Goal: Find specific page/section: Find specific page/section

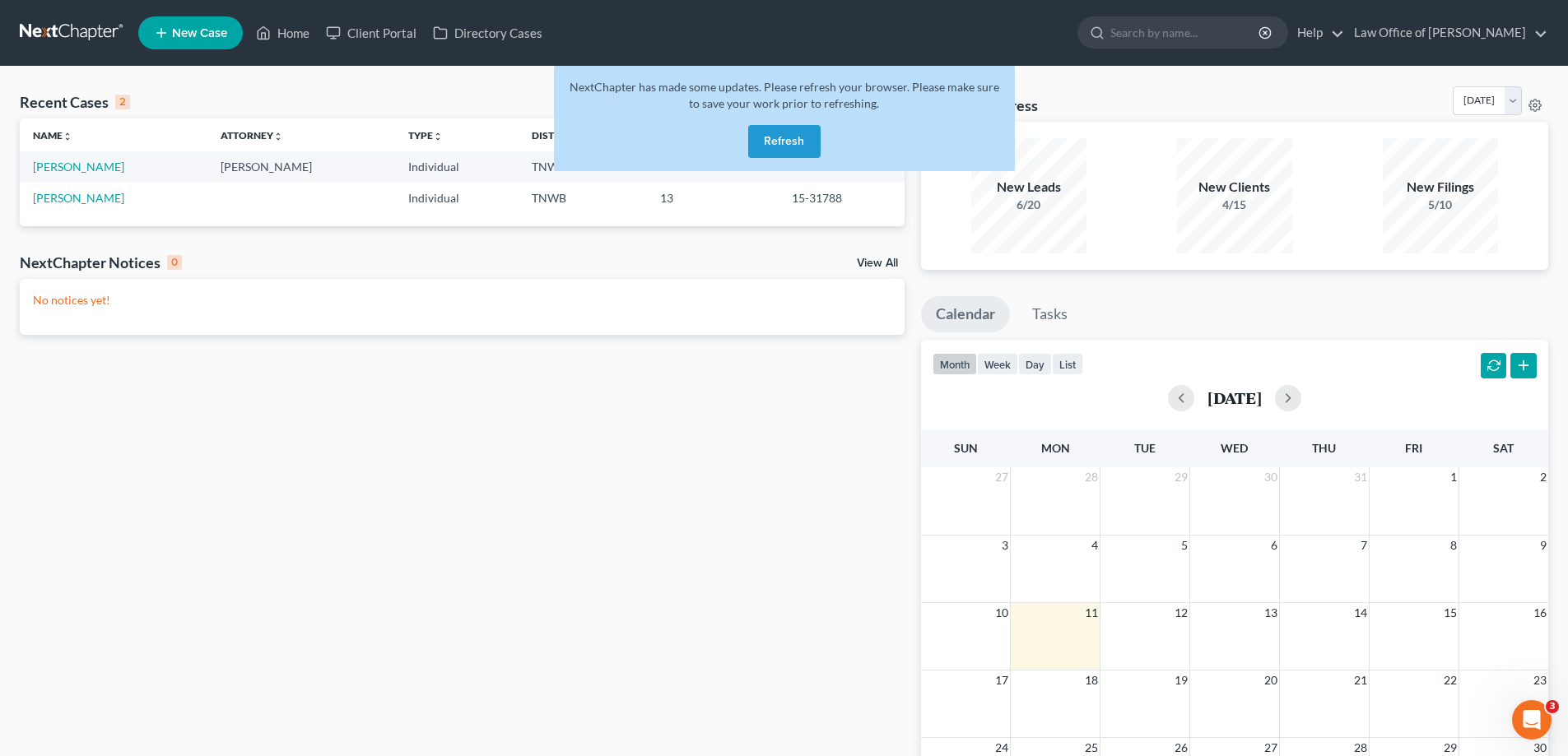
click at [783, 139] on button "Refresh" at bounding box center [784, 141] width 72 height 33
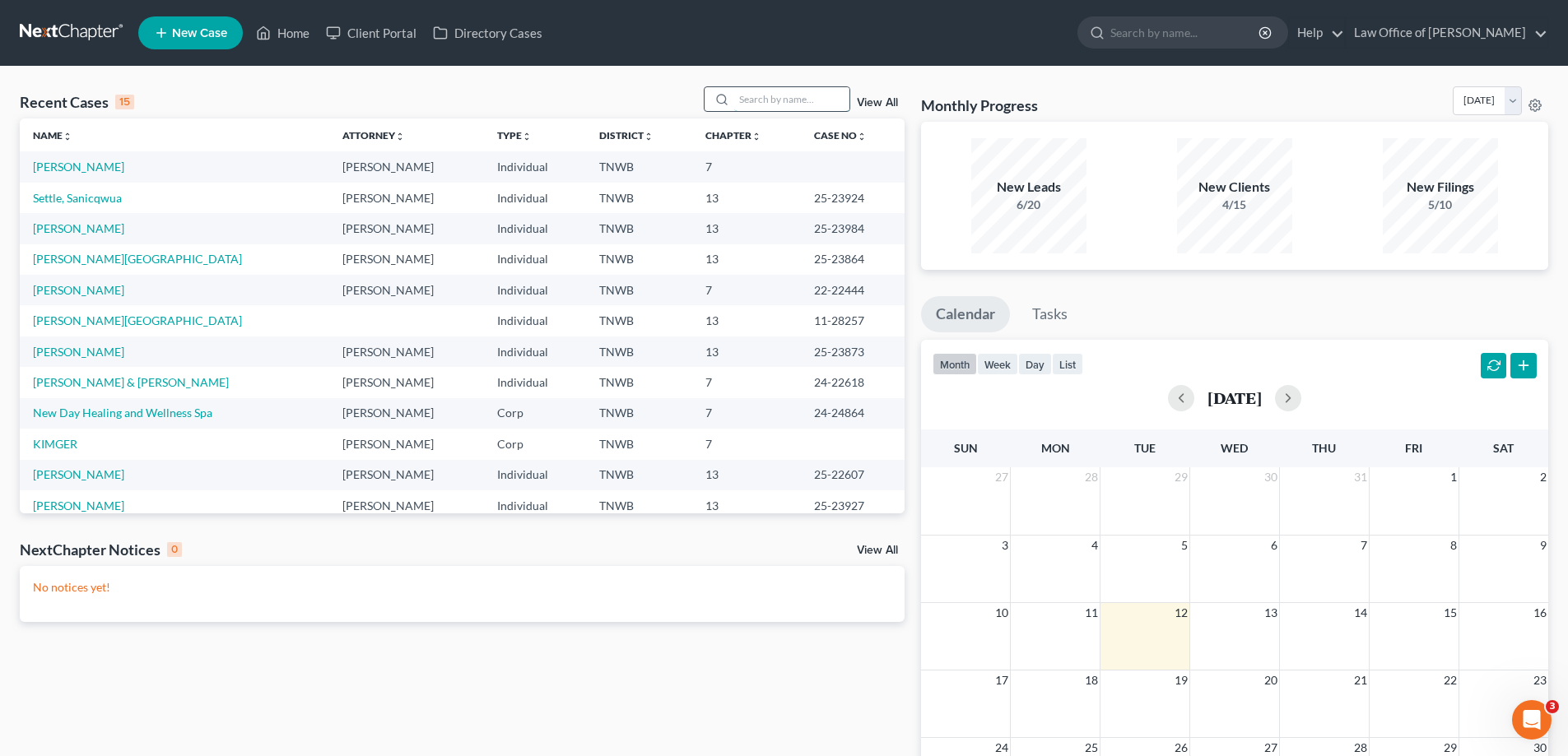
click at [770, 103] on input "search" at bounding box center [792, 99] width 115 height 24
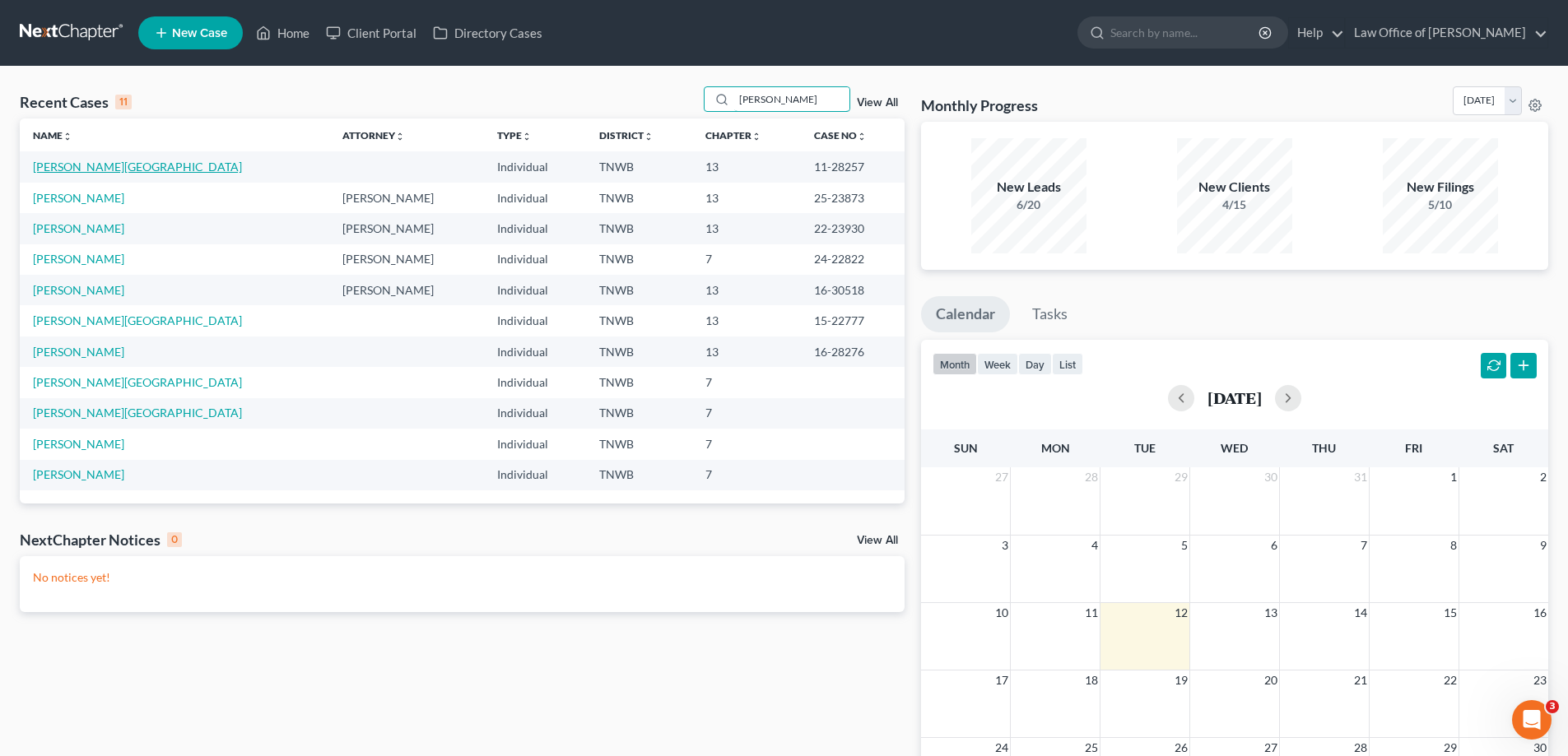
type input "[PERSON_NAME]"
click at [101, 172] on link "[PERSON_NAME][GEOGRAPHIC_DATA]" at bounding box center [138, 166] width 209 height 14
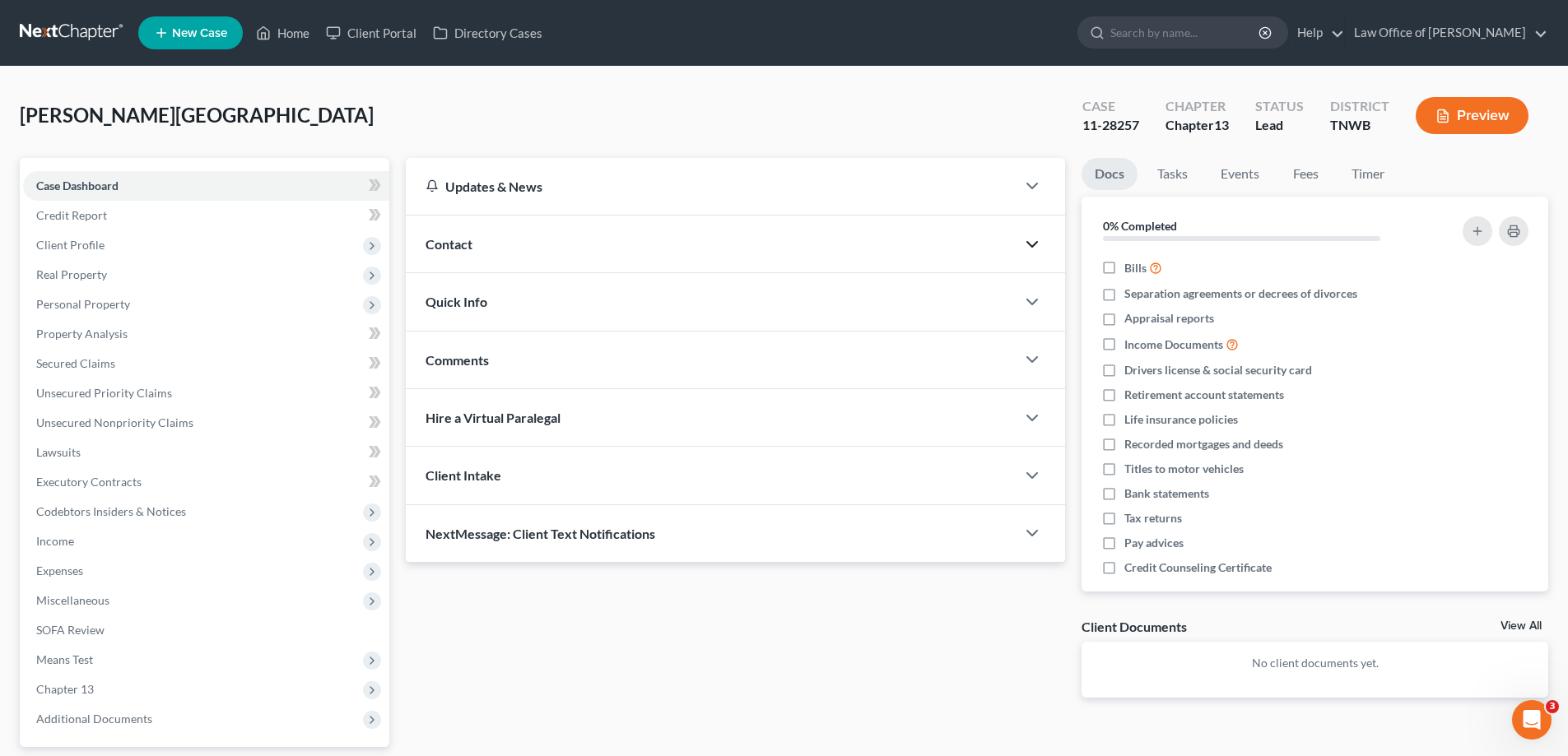
click at [1037, 241] on icon "button" at bounding box center [1031, 244] width 20 height 20
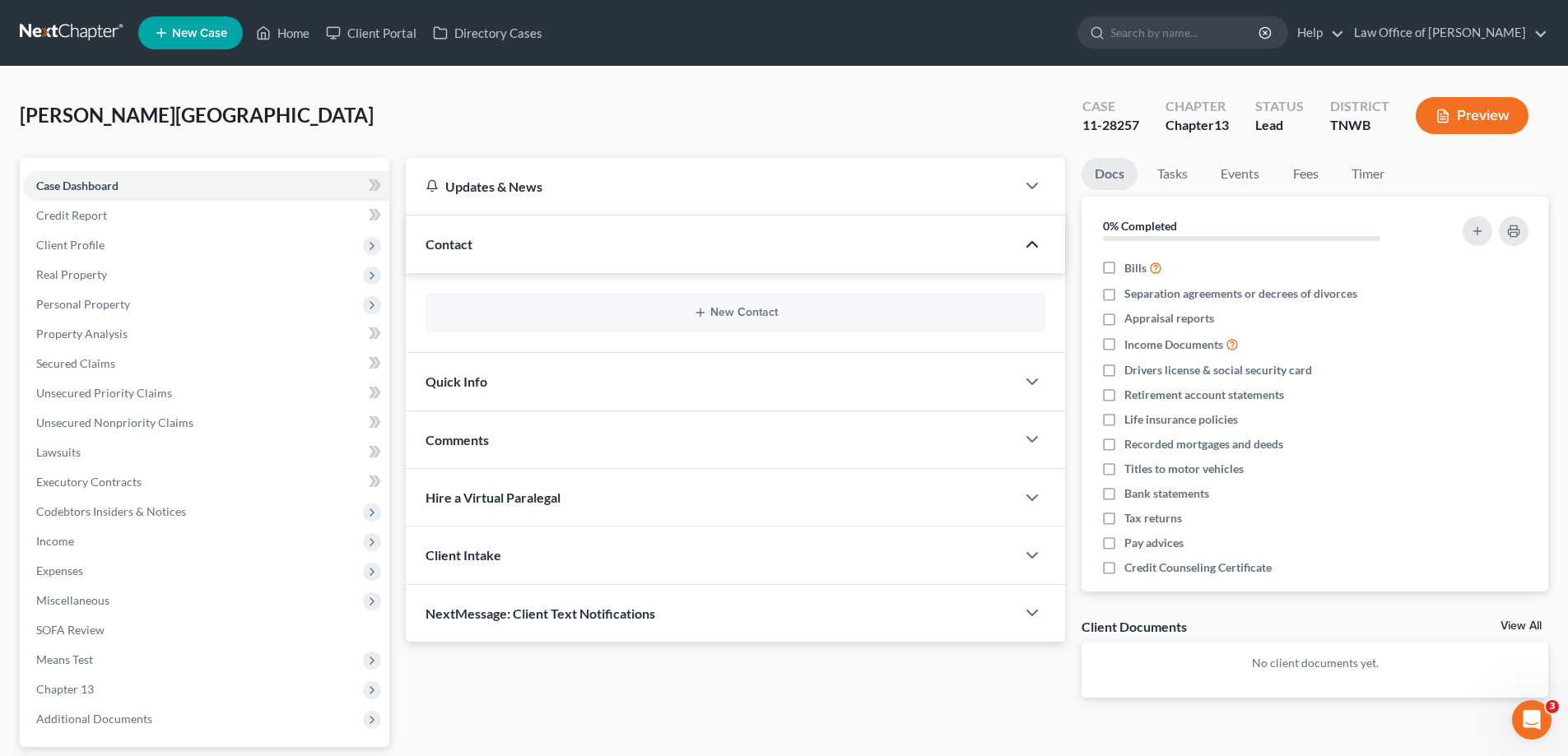
click at [1033, 241] on icon "button" at bounding box center [1031, 244] width 20 height 20
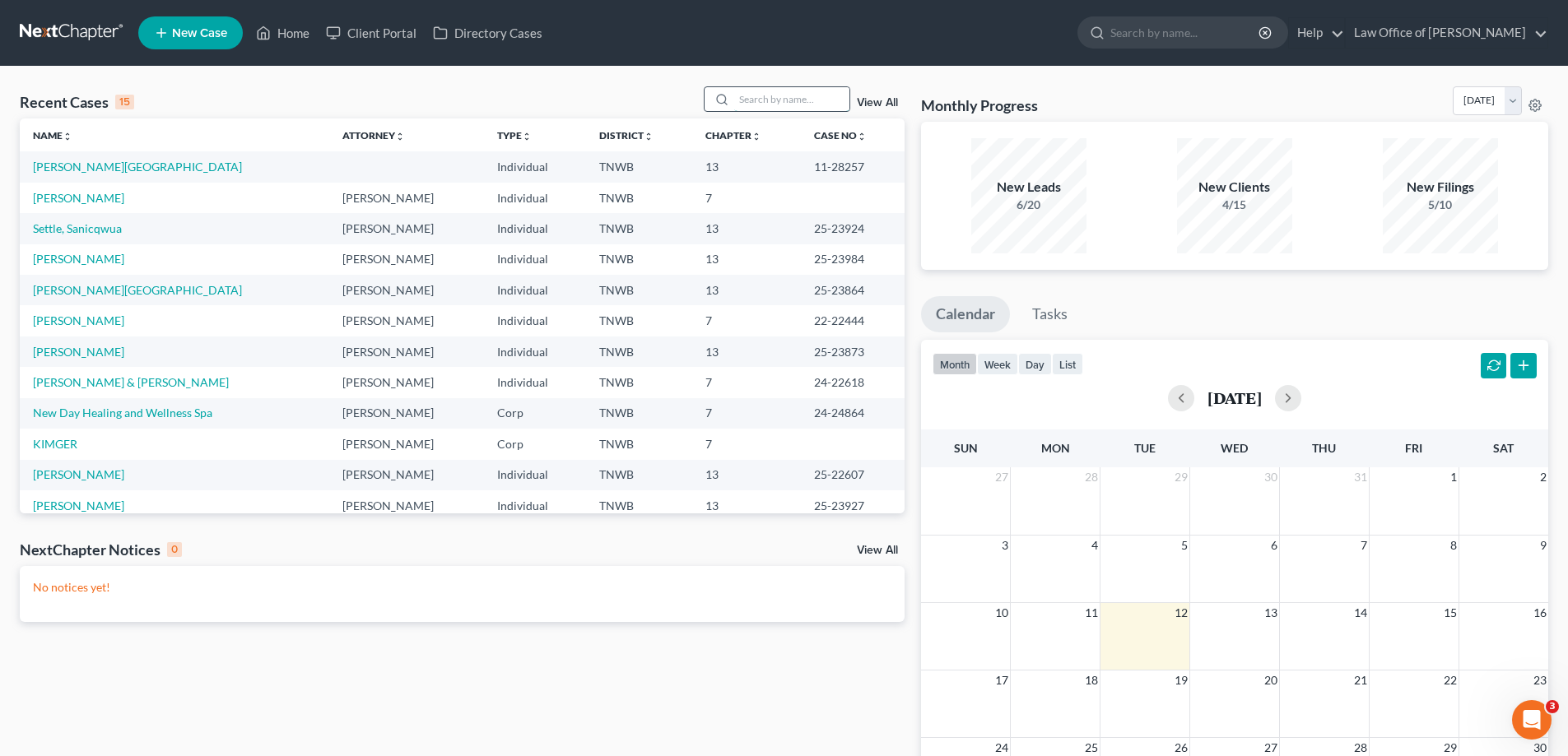
click at [759, 104] on input "search" at bounding box center [792, 99] width 115 height 24
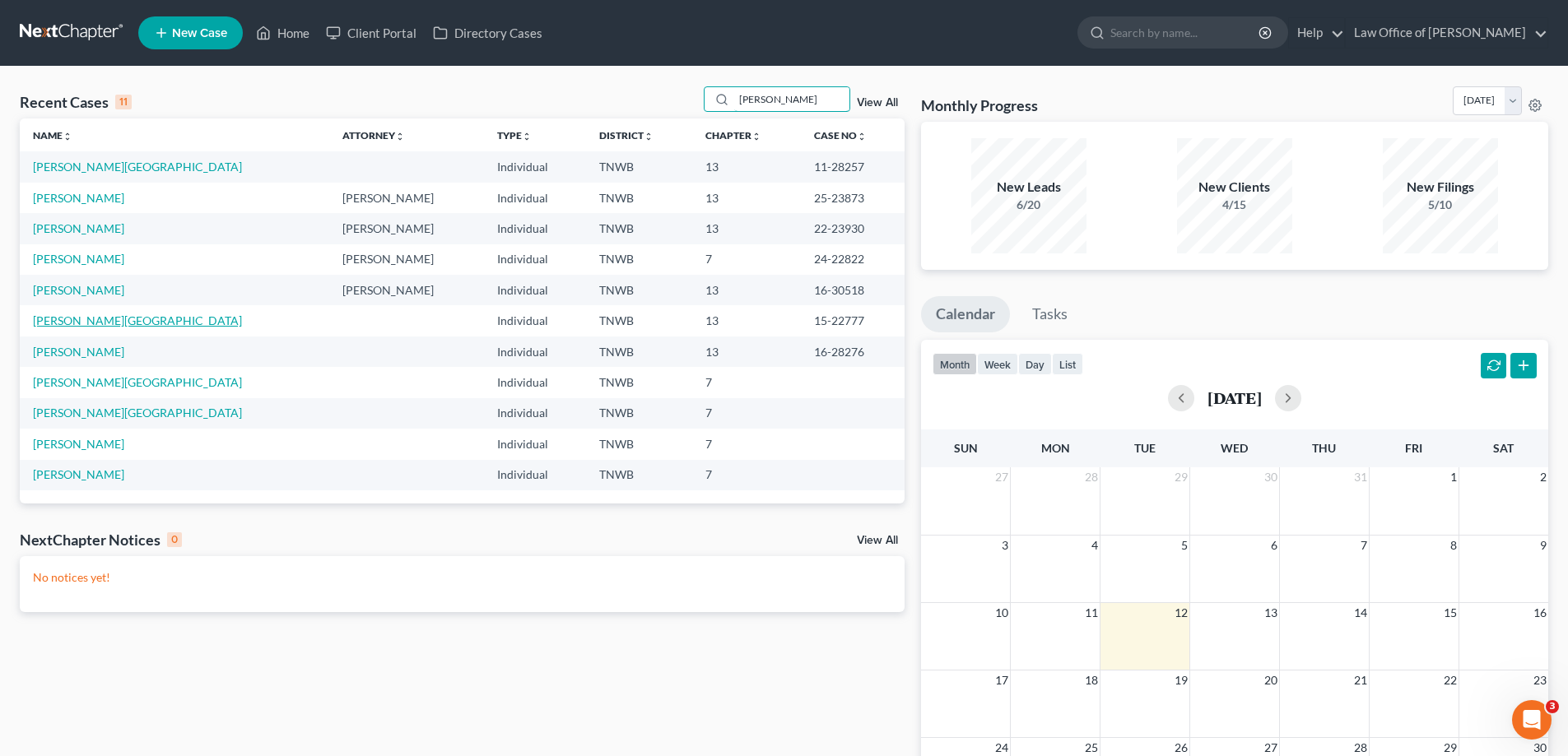
type input "[PERSON_NAME]"
click at [85, 320] on link "[PERSON_NAME][GEOGRAPHIC_DATA]" at bounding box center [138, 320] width 209 height 14
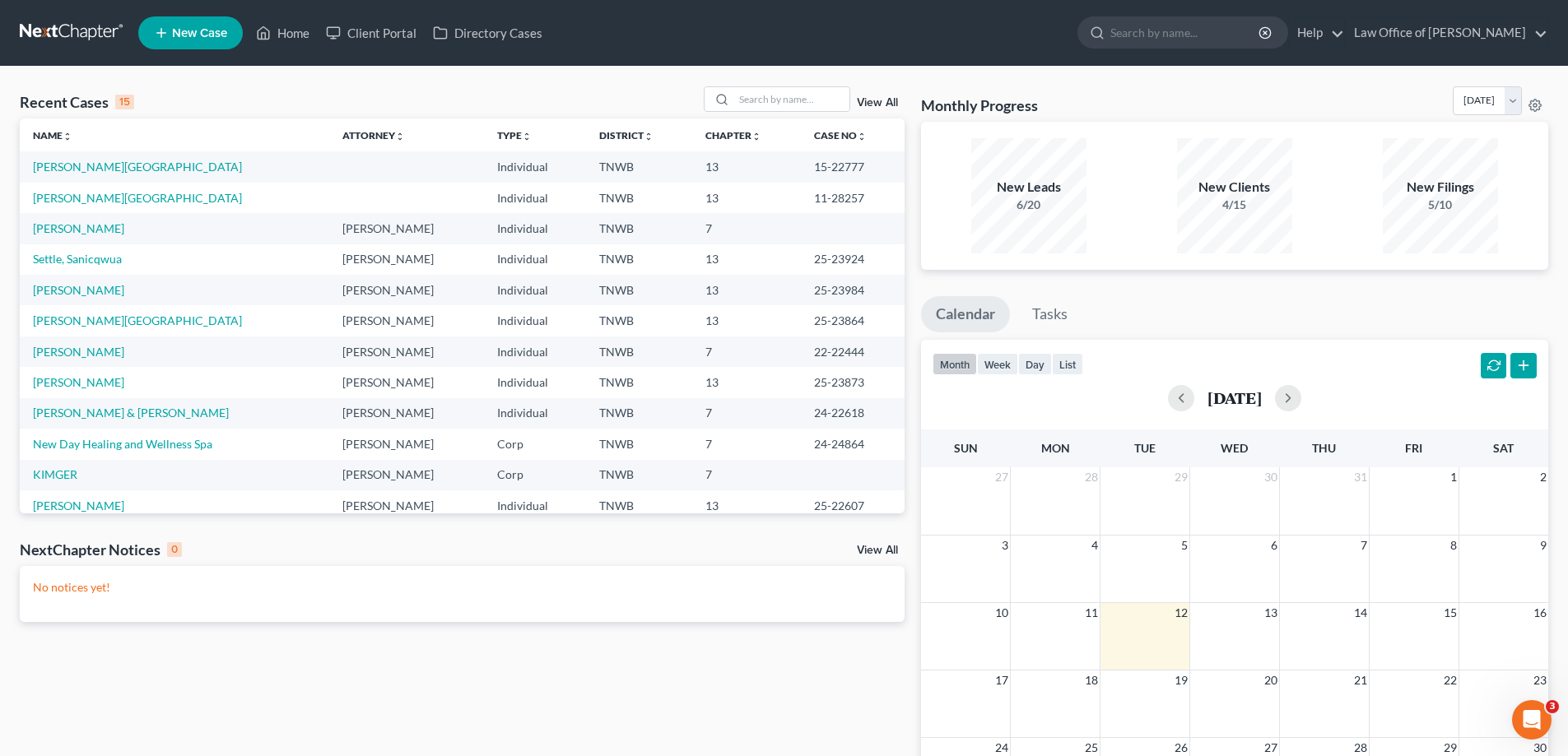
click at [789, 77] on div "Recent Cases 15 View All Name unfold_more expand_more expand_less Attorney unfo…" at bounding box center [784, 494] width 1568 height 854
click at [792, 88] on input "search" at bounding box center [792, 99] width 115 height 24
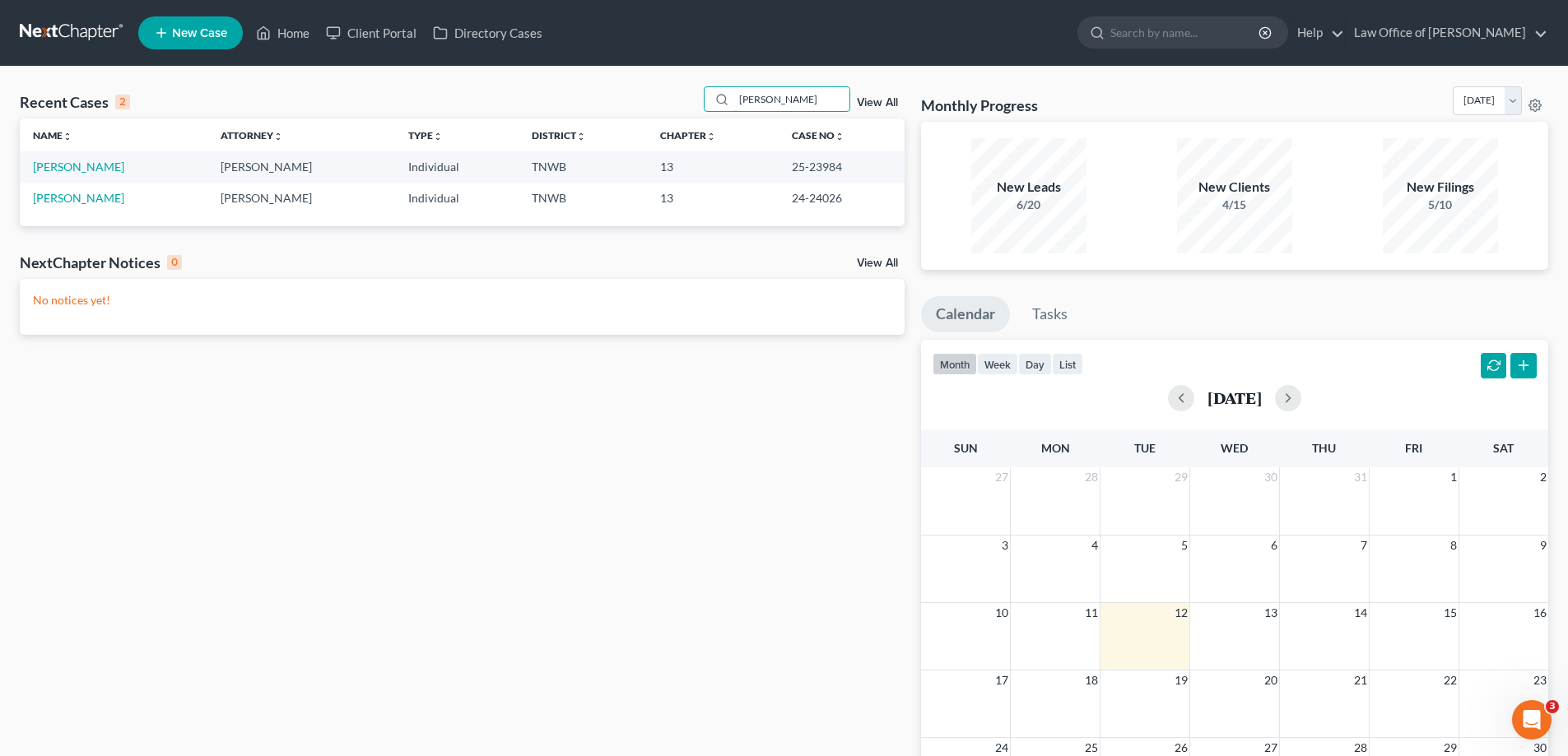
type input "[PERSON_NAME]"
